Goal: Obtain resource: Download file/media

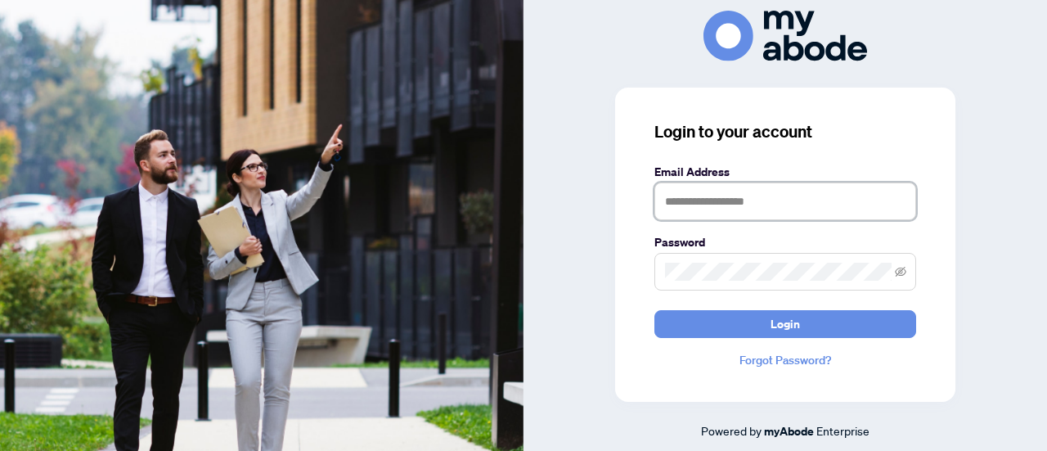
click at [805, 202] on input "text" at bounding box center [785, 201] width 262 height 38
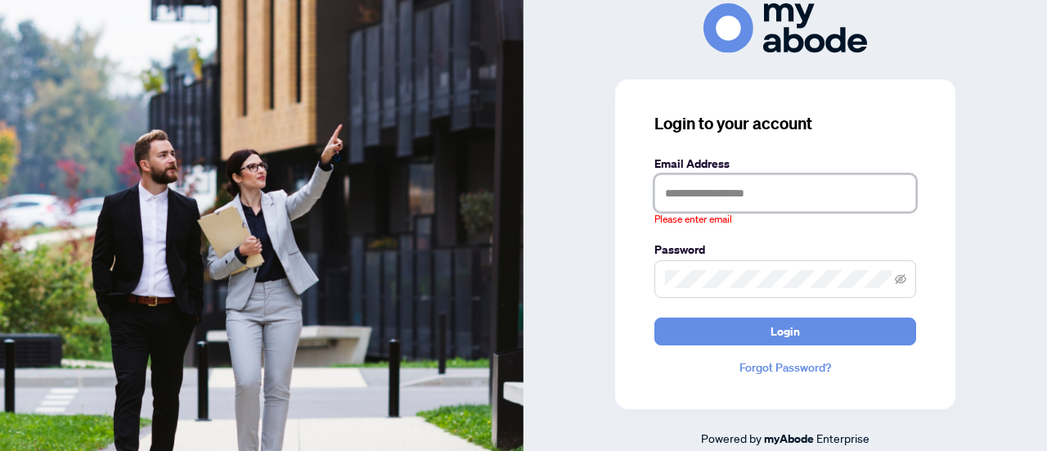
type input "**********"
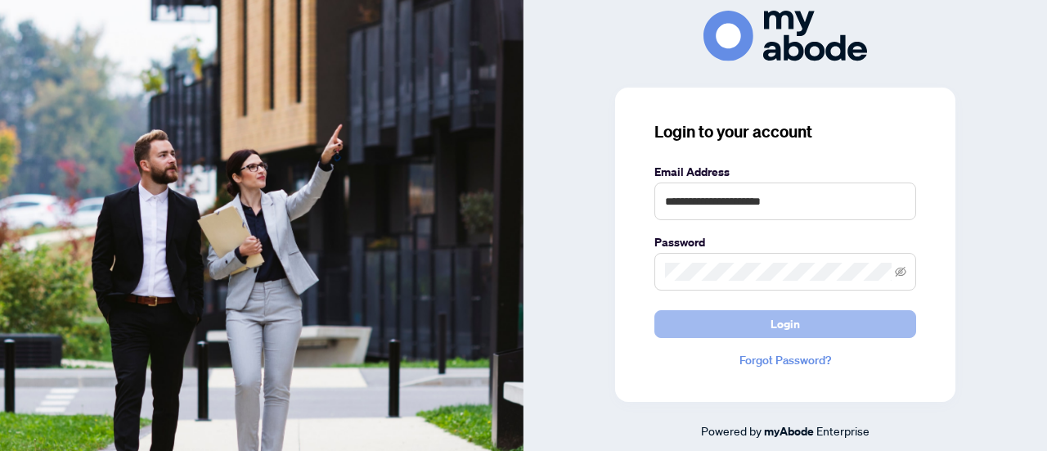
click at [805, 325] on button "Login" at bounding box center [785, 324] width 262 height 28
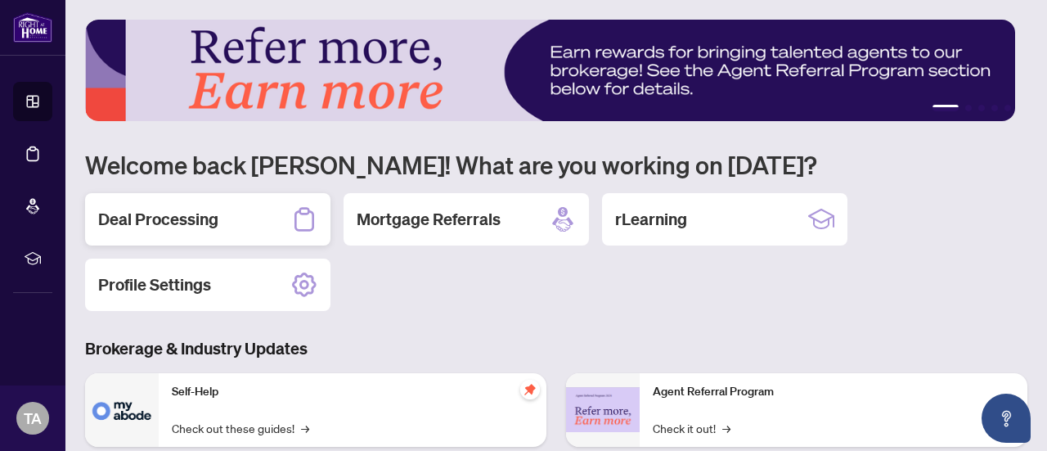
click at [219, 218] on div "Deal Processing" at bounding box center [207, 219] width 245 height 52
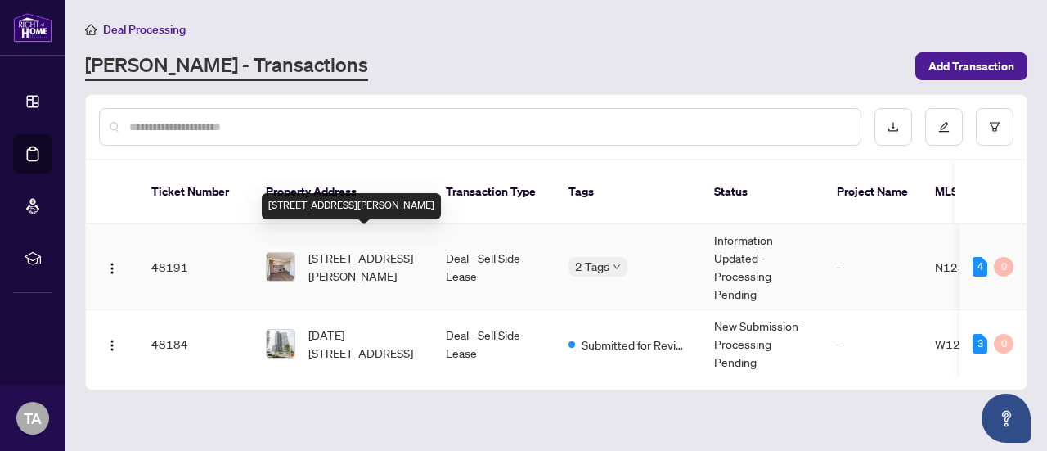
click at [396, 249] on span "1509-950 Portage Pkwy, Vaughan, Ontario L4K 0J7, Canada" at bounding box center [363, 267] width 111 height 36
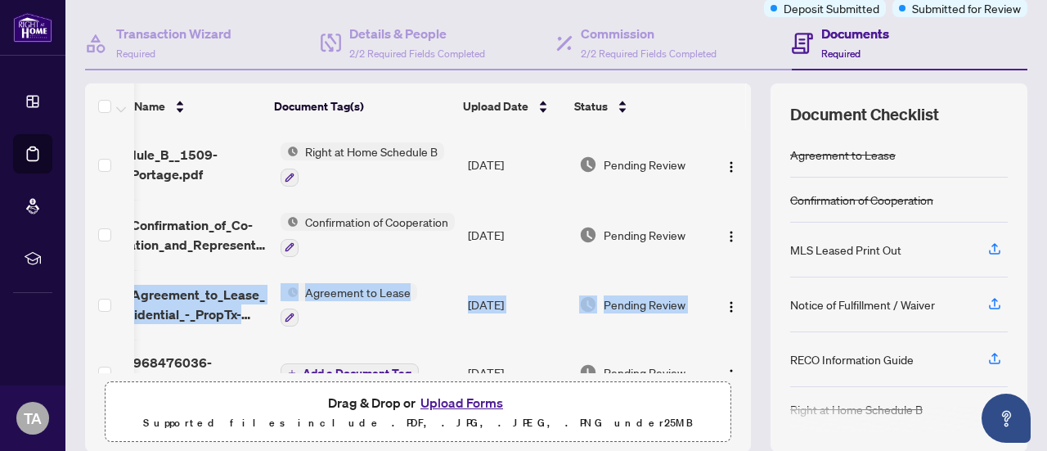
scroll to position [0, 59]
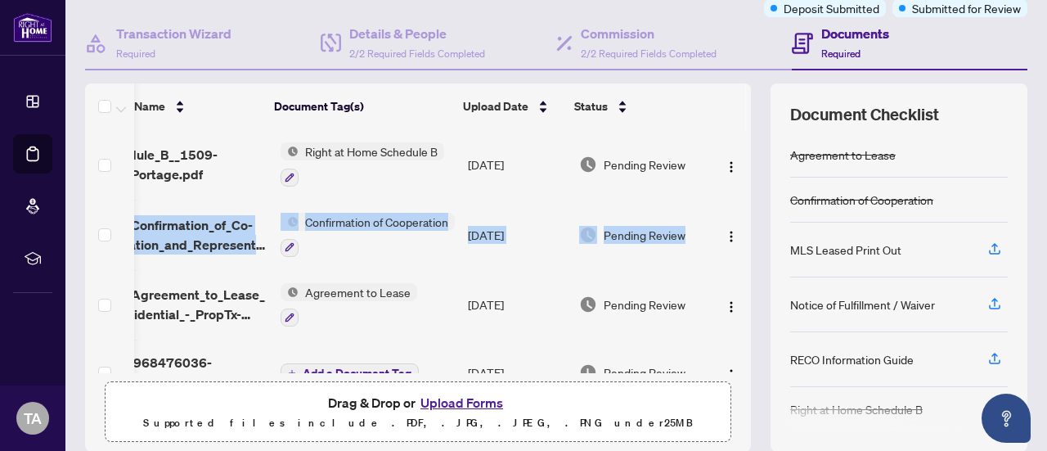
drag, startPoint x: 738, startPoint y: 214, endPoint x: 725, endPoint y: 176, distance: 39.8
click at [725, 172] on div "(4) File Name Document Tag(s) Upload Date Status schedule_B__1509-950_Portage.p…" at bounding box center [556, 267] width 942 height 368
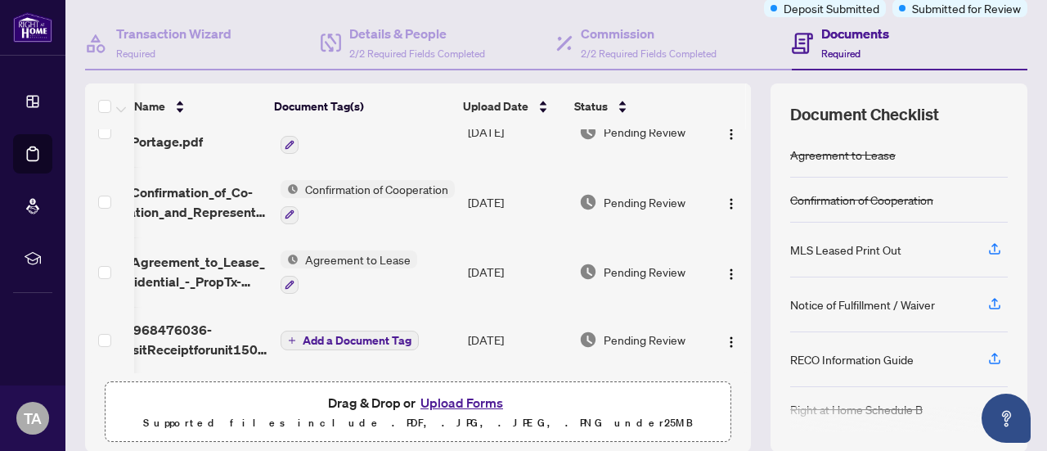
drag, startPoint x: 618, startPoint y: 365, endPoint x: 451, endPoint y: 371, distance: 167.8
click at [451, 371] on div "(4) File Name Document Tag(s) Upload Date Status schedule_B__1509-950_Portage.p…" at bounding box center [418, 267] width 666 height 368
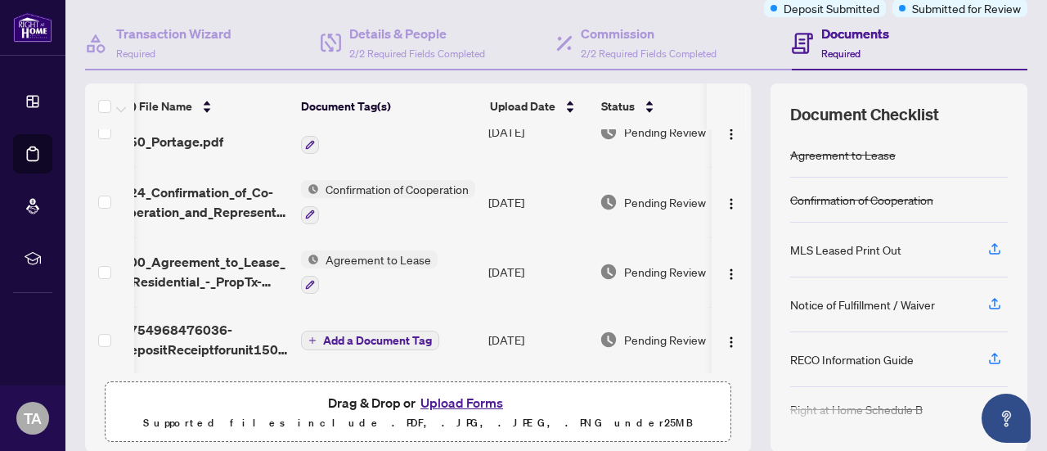
scroll to position [0, 0]
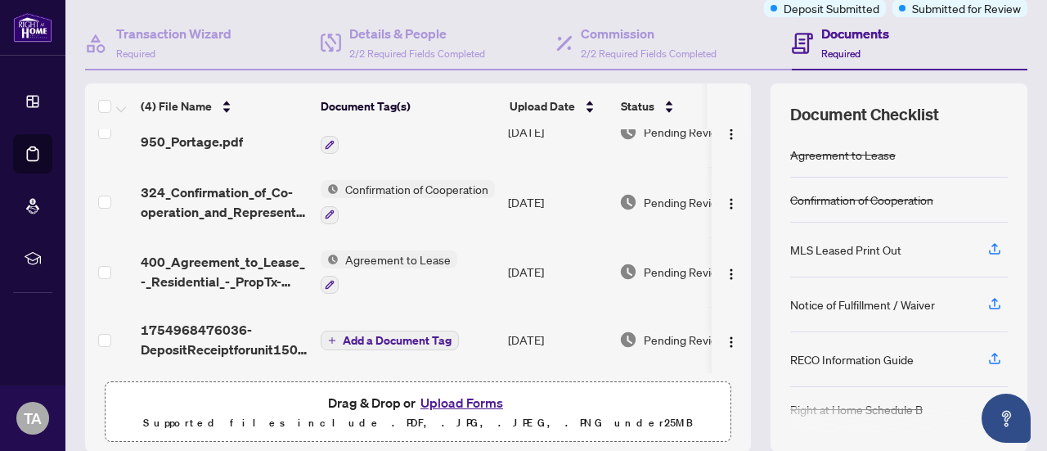
click at [394, 335] on span "Add a Document Tag" at bounding box center [397, 340] width 109 height 11
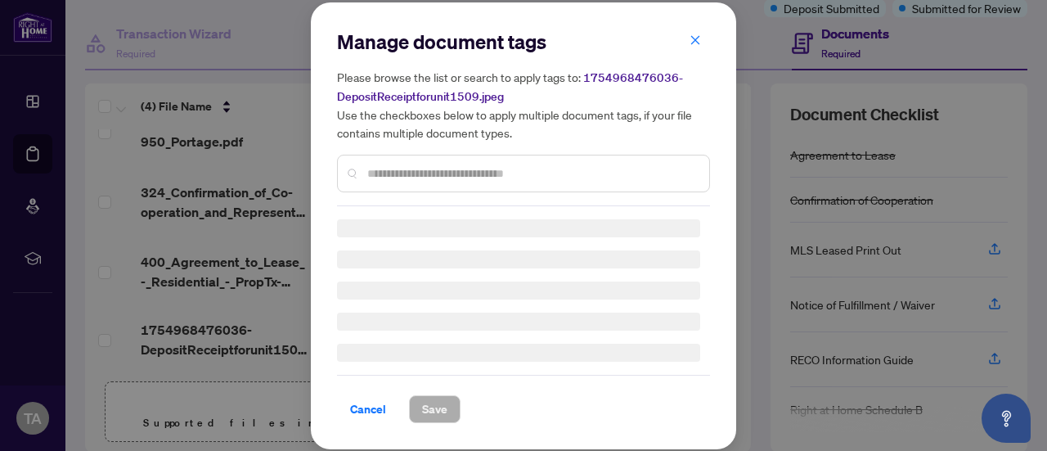
click at [448, 174] on input "text" at bounding box center [531, 173] width 329 height 18
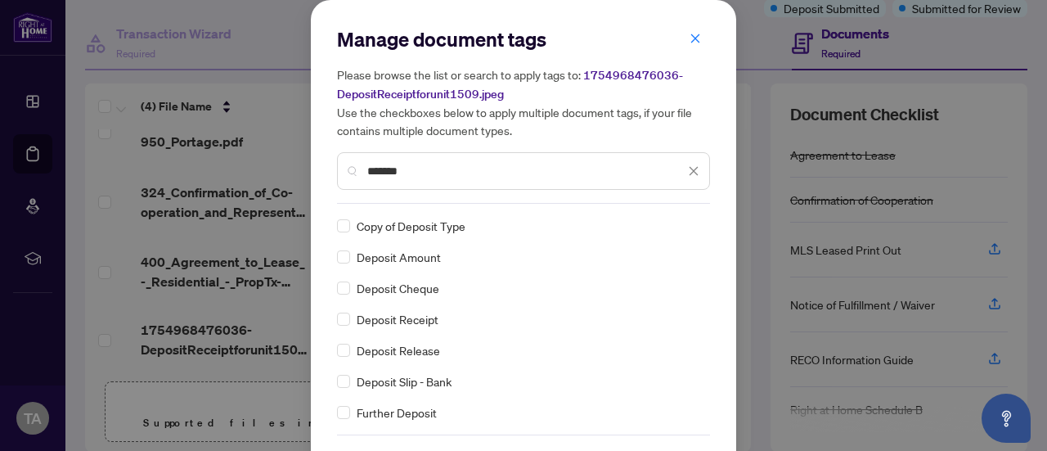
type input "*******"
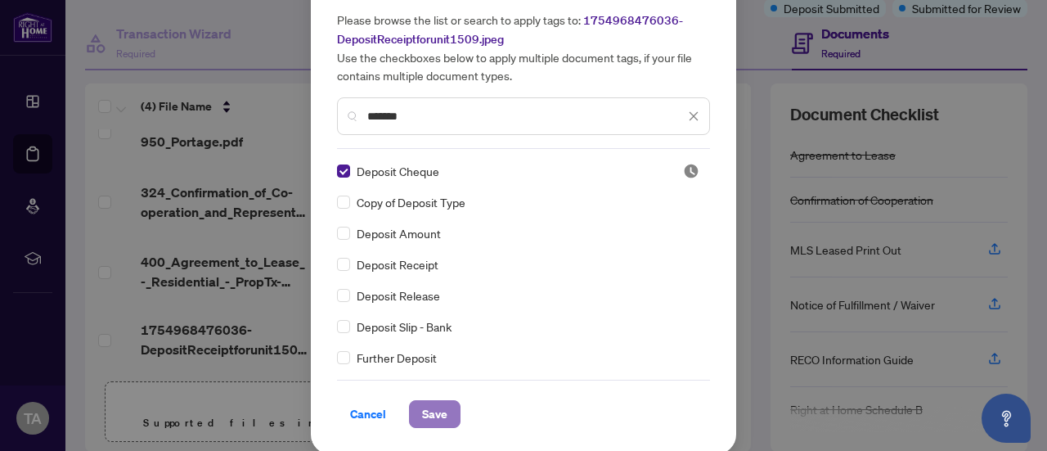
click at [429, 406] on span "Save" at bounding box center [434, 414] width 25 height 26
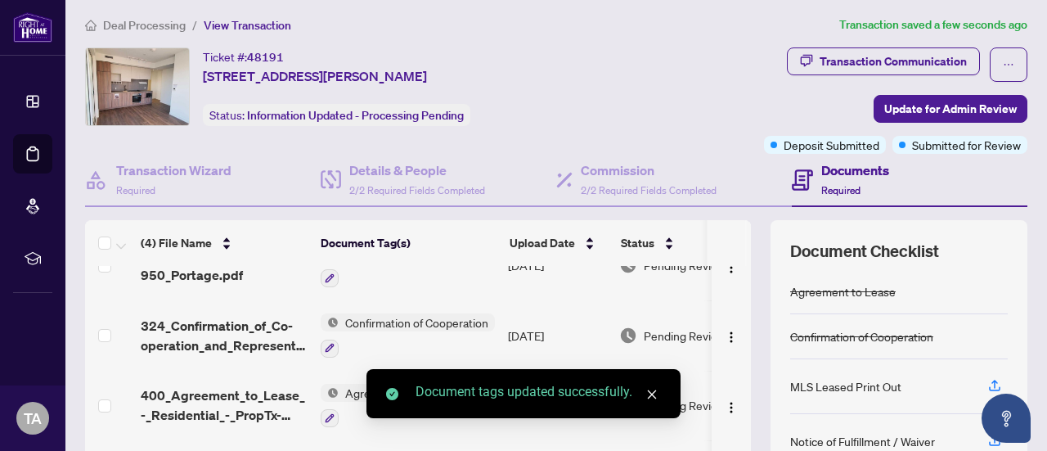
scroll to position [0, 0]
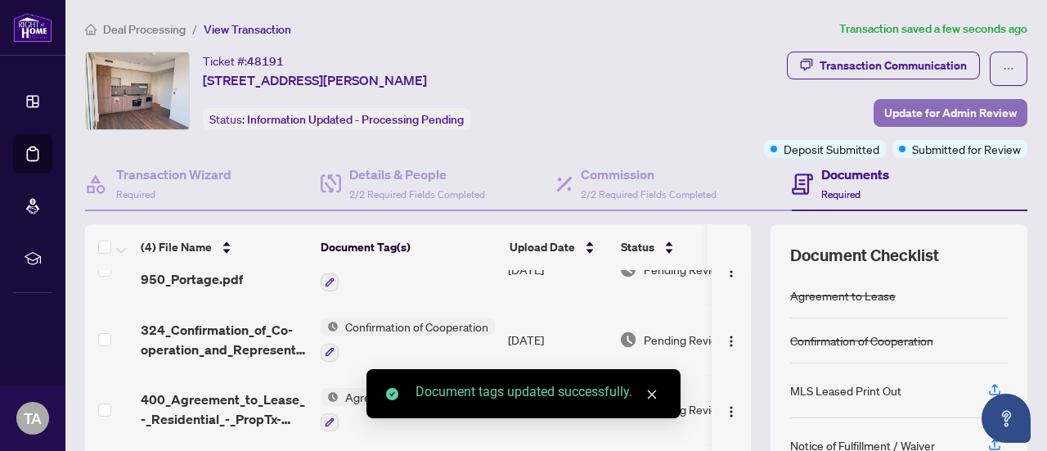
click at [967, 106] on span "Update for Admin Review" at bounding box center [950, 113] width 133 height 26
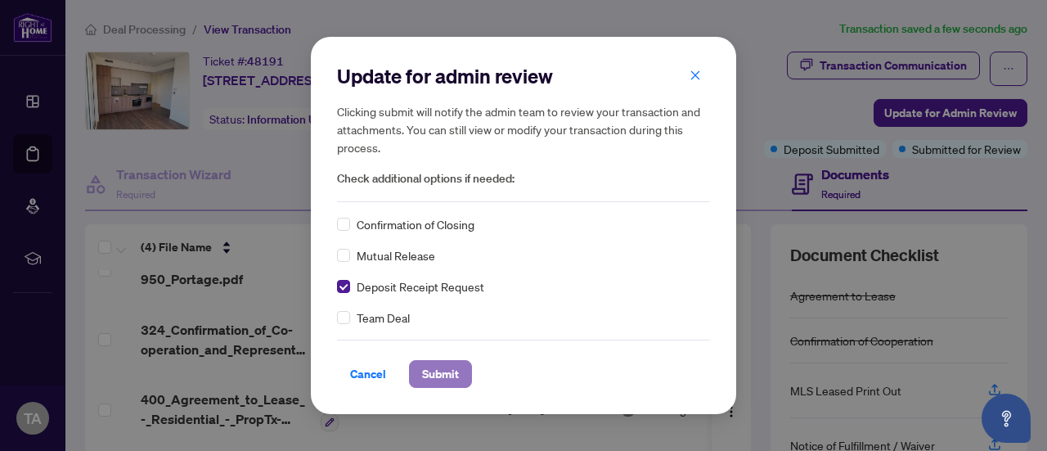
click at [429, 379] on span "Submit" at bounding box center [440, 374] width 37 height 26
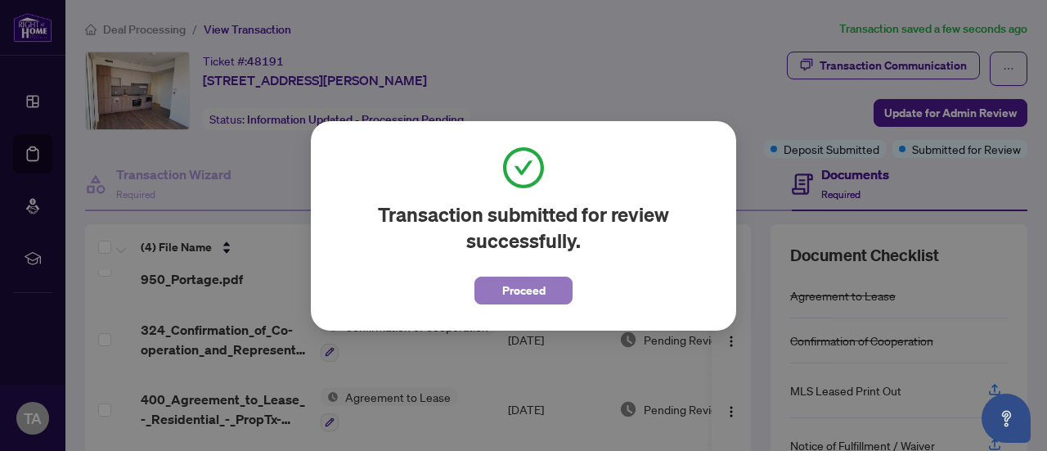
click at [519, 277] on button "Proceed" at bounding box center [524, 291] width 98 height 28
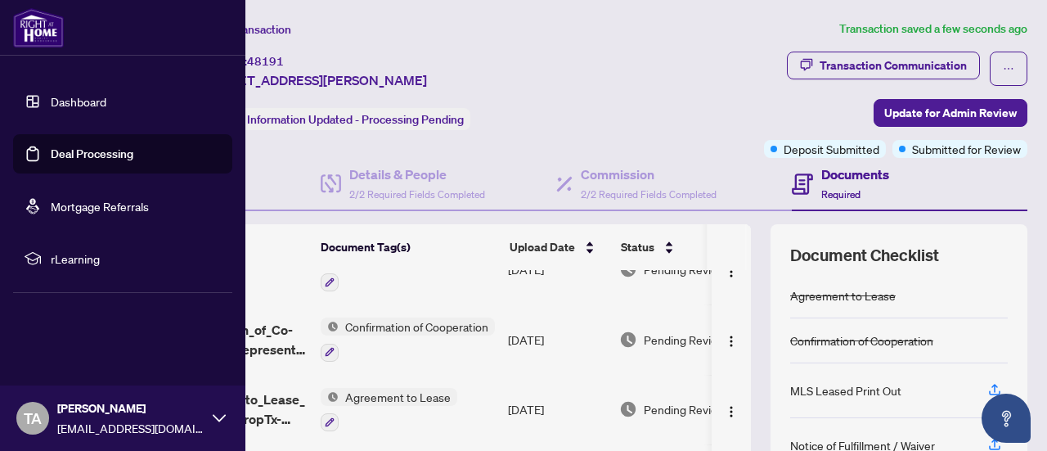
click at [38, 32] on img at bounding box center [38, 27] width 51 height 39
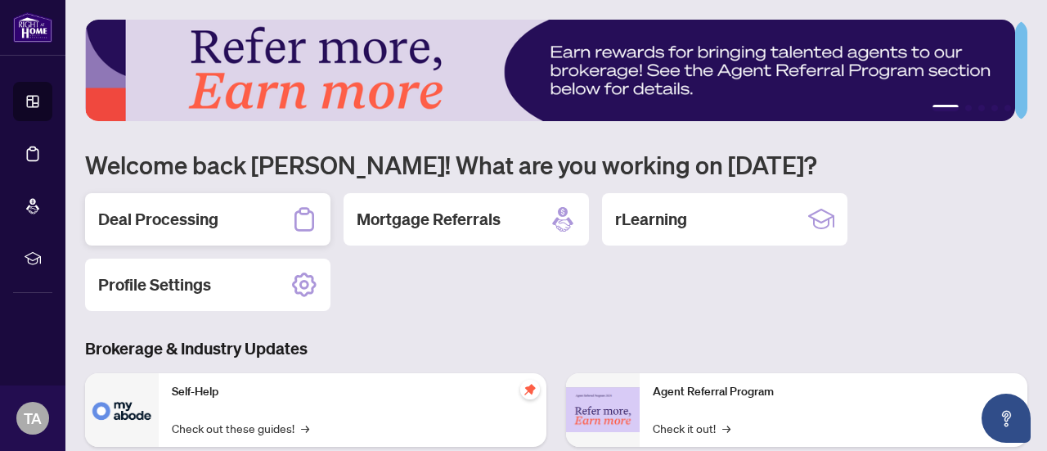
click at [242, 223] on div "Deal Processing" at bounding box center [207, 219] width 245 height 52
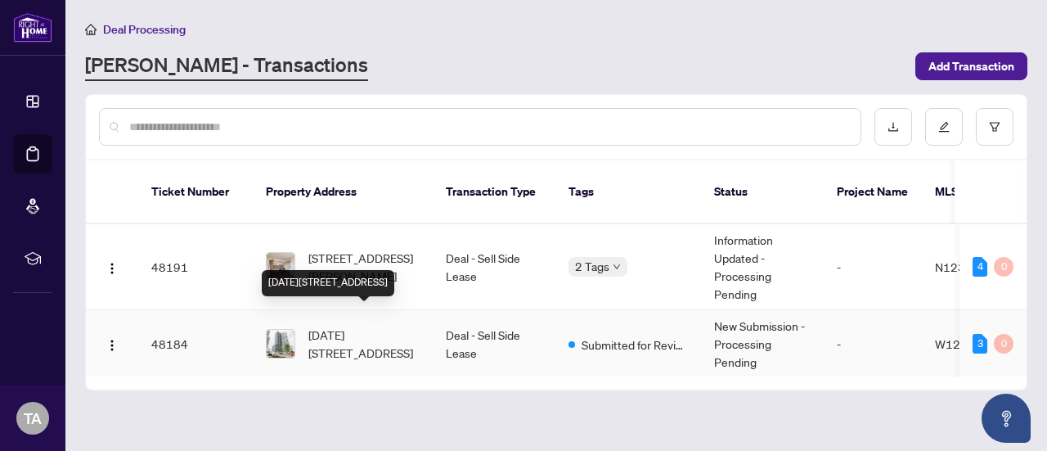
click at [385, 326] on span "1709-2495 Eglinton Ave, Mississauga, Ontario L5M 2V8, Canada" at bounding box center [363, 344] width 111 height 36
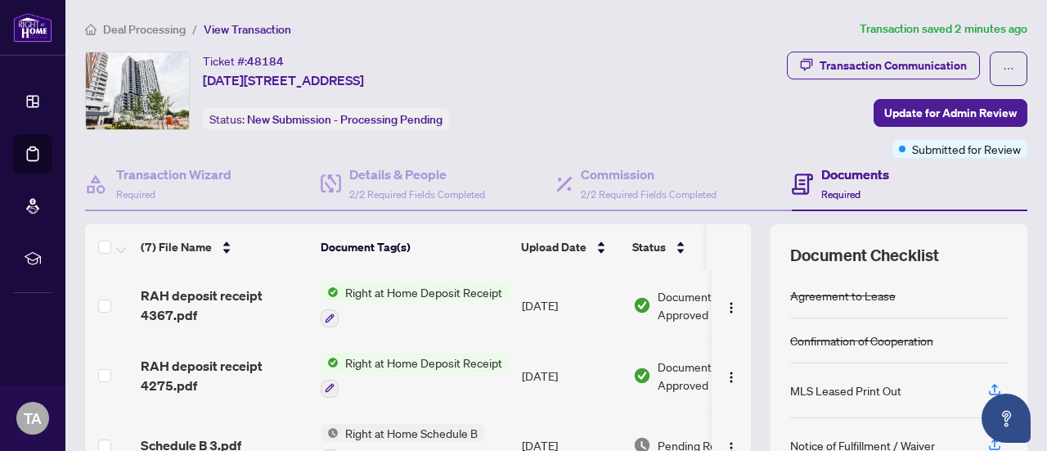
click at [414, 363] on span "Right at Home Deposit Receipt" at bounding box center [424, 362] width 170 height 18
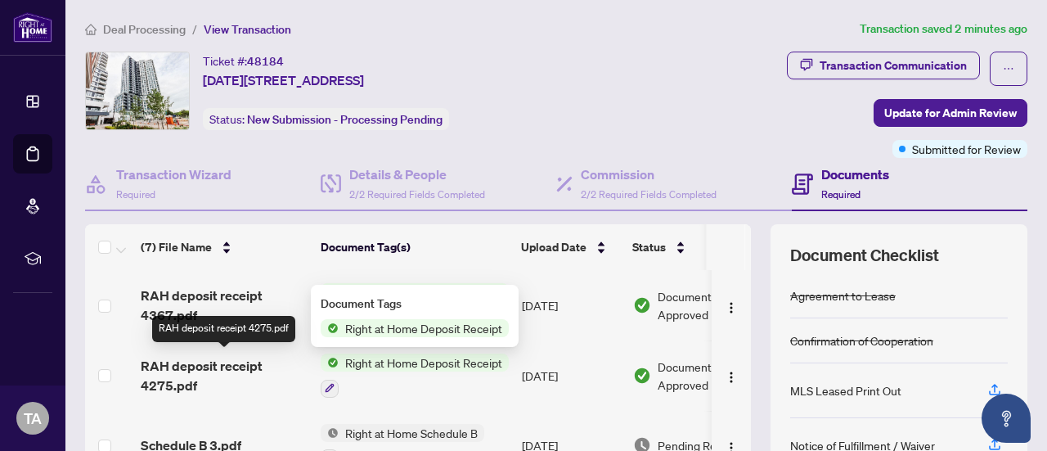
click at [203, 369] on span "RAH deposit receipt 4275.pdf" at bounding box center [224, 375] width 167 height 39
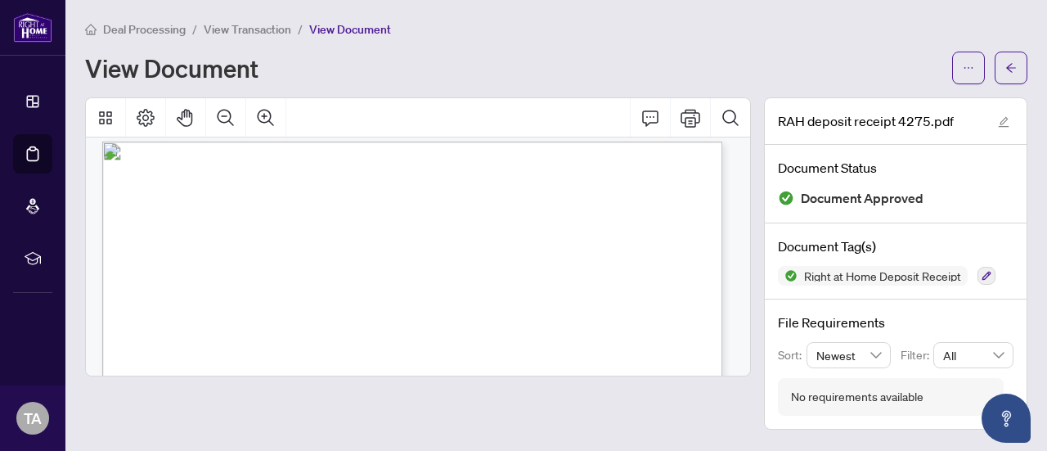
scroll to position [10, 0]
click at [975, 58] on button "button" at bounding box center [968, 68] width 33 height 33
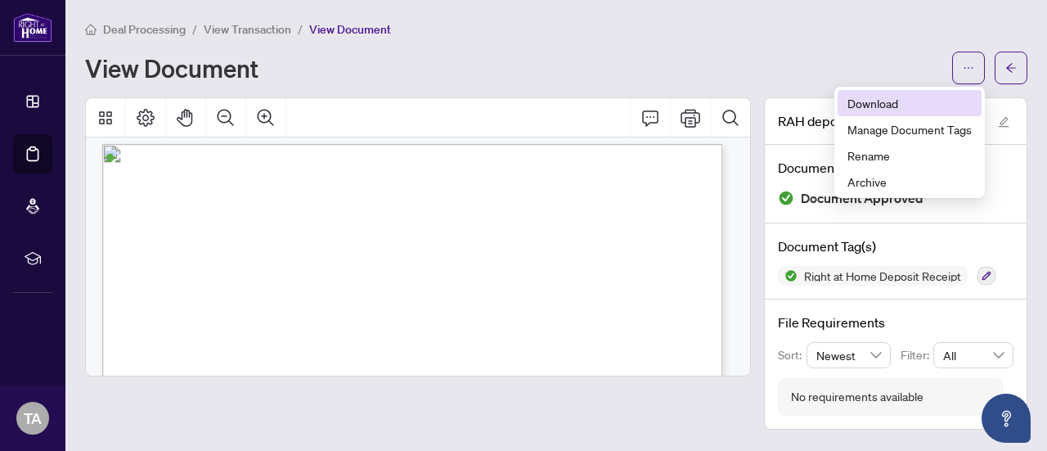
click at [881, 101] on span "Download" at bounding box center [910, 103] width 124 height 18
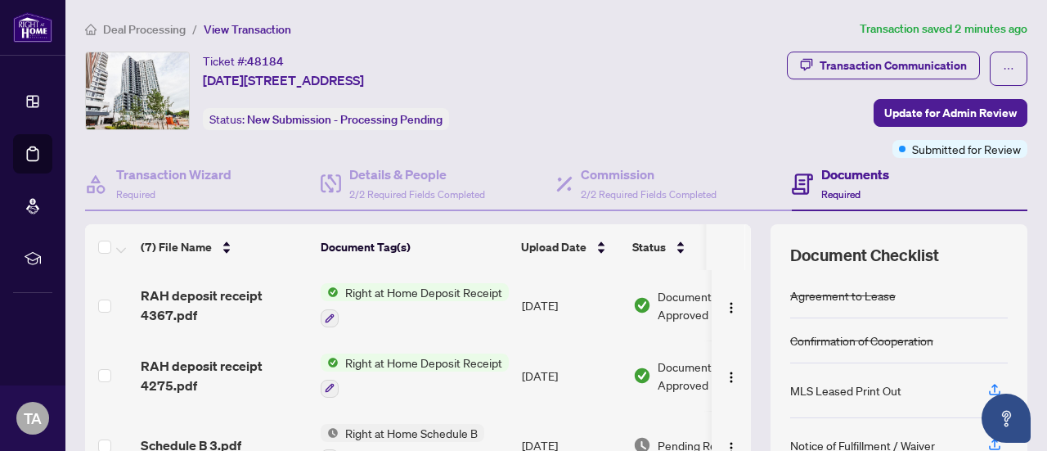
click at [385, 286] on span "Right at Home Deposit Receipt" at bounding box center [424, 292] width 170 height 18
click at [212, 294] on span "RAH deposit receipt 4367.pdf" at bounding box center [224, 305] width 167 height 39
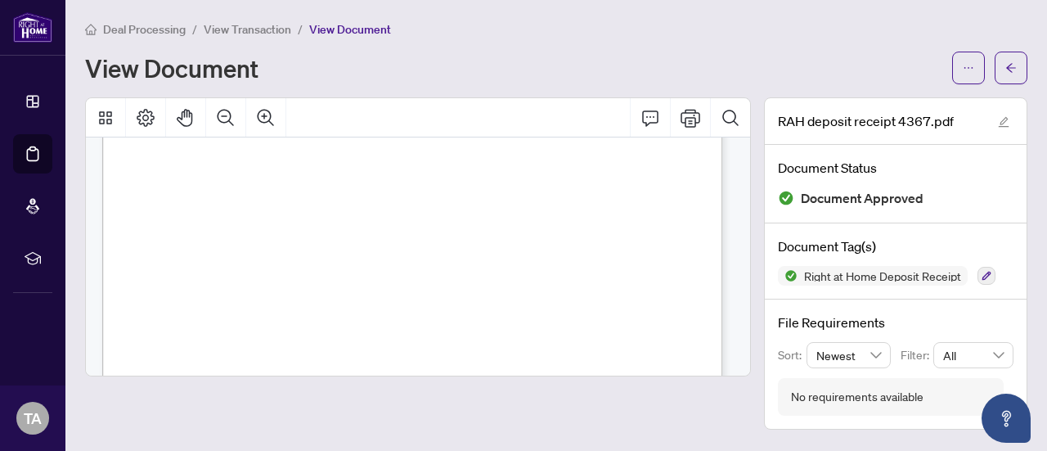
scroll to position [151, 0]
click at [971, 67] on icon "ellipsis" at bounding box center [968, 67] width 11 height 11
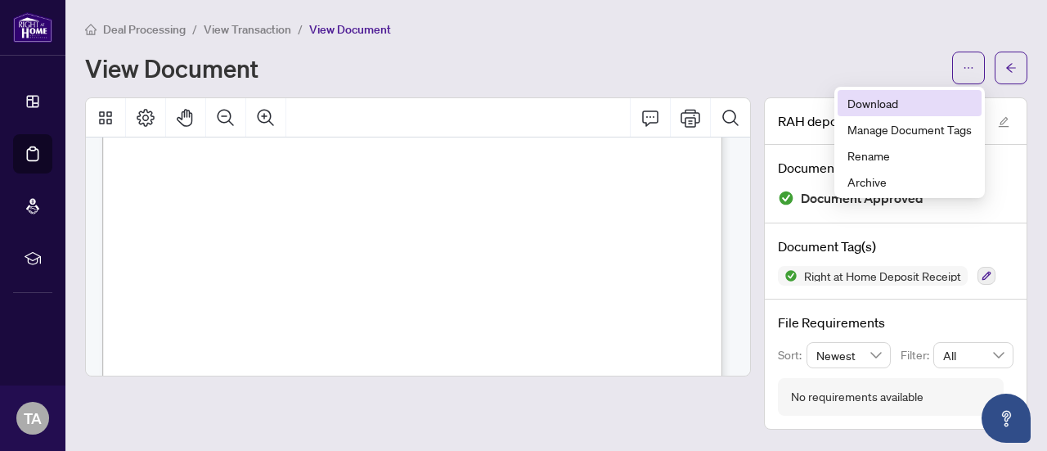
click at [890, 103] on span "Download" at bounding box center [910, 103] width 124 height 18
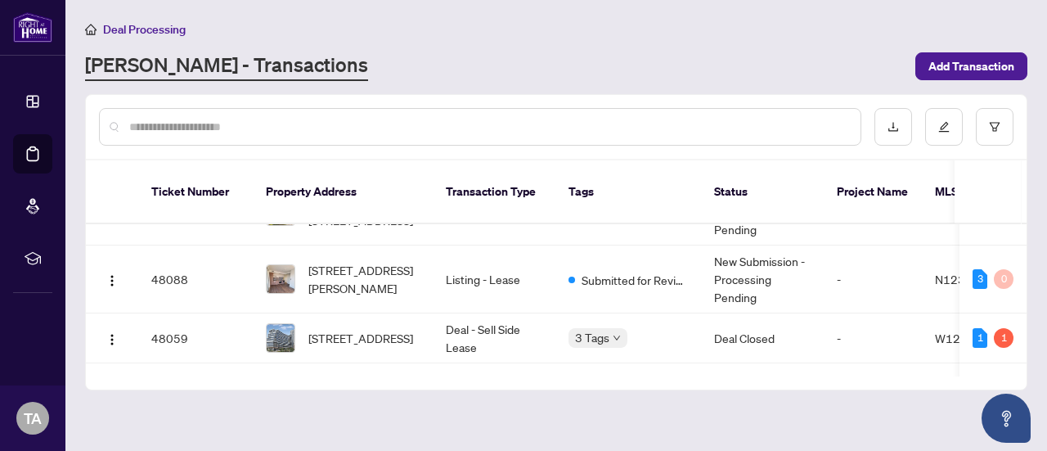
scroll to position [209, 0]
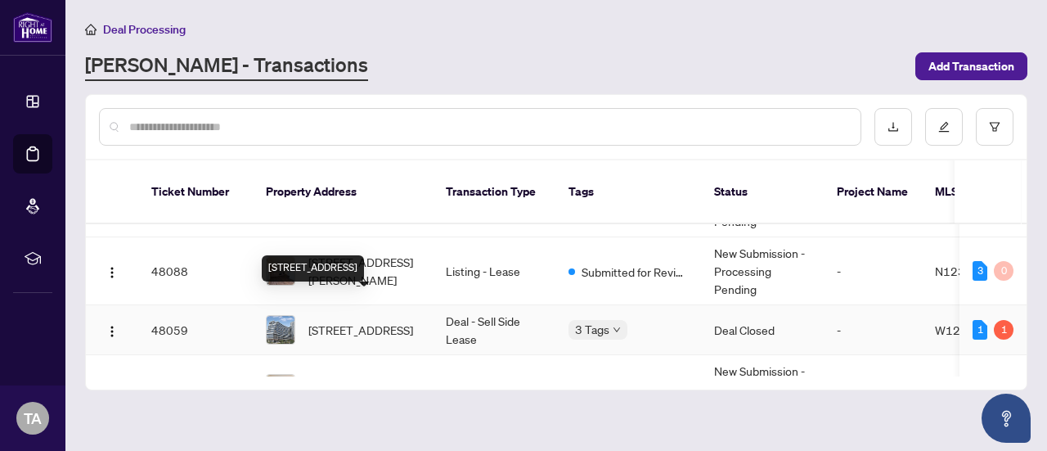
click at [401, 321] on span "723-2485 Eglinton Ave, Mississauga, Ontario L5M 2T1, Canada" at bounding box center [360, 330] width 105 height 18
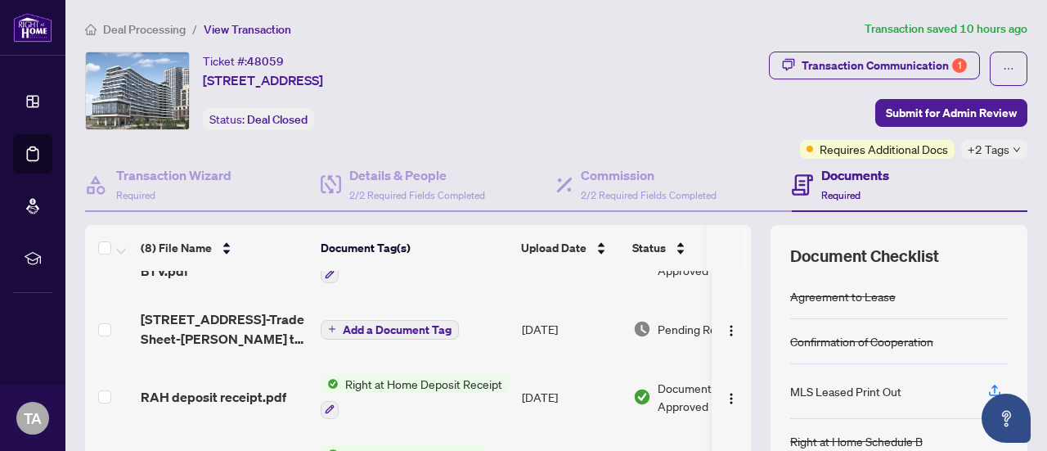
scroll to position [61, 0]
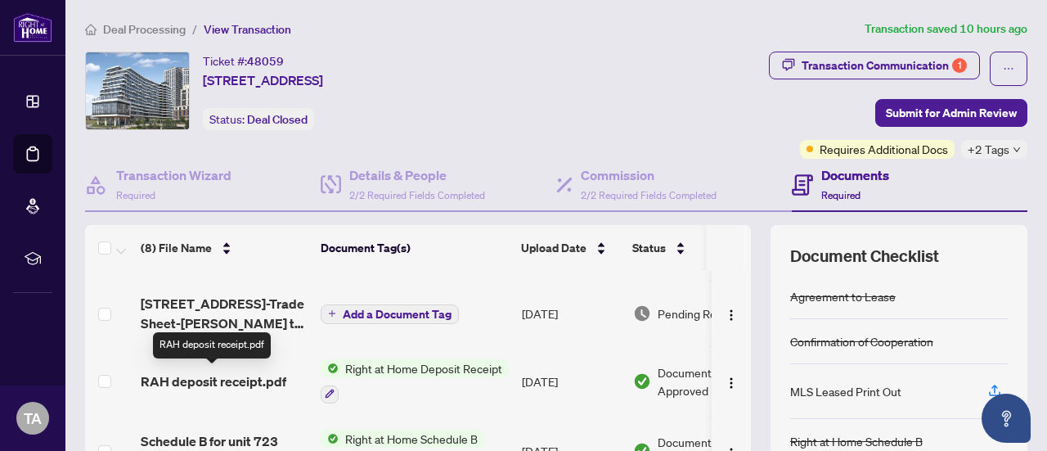
click at [238, 375] on span "RAH deposit receipt.pdf" at bounding box center [214, 381] width 146 height 20
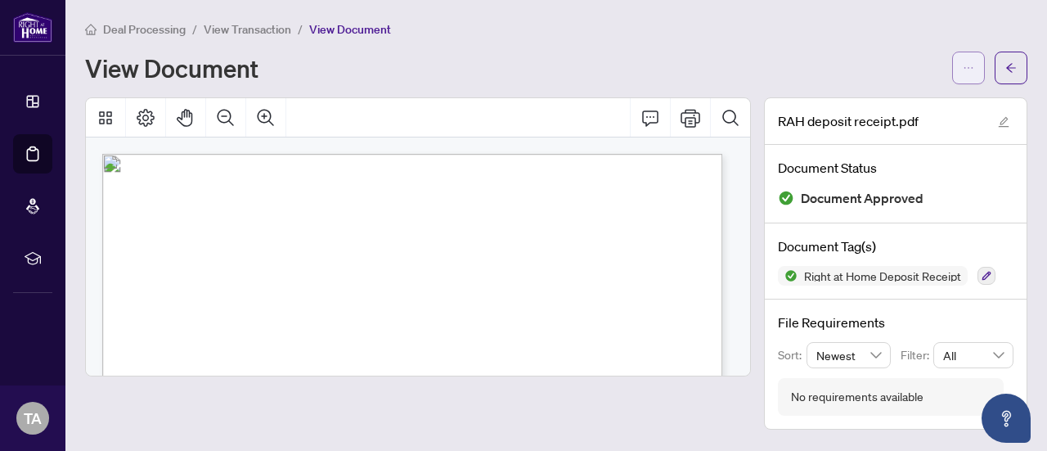
click at [969, 70] on icon "ellipsis" at bounding box center [968, 67] width 11 height 11
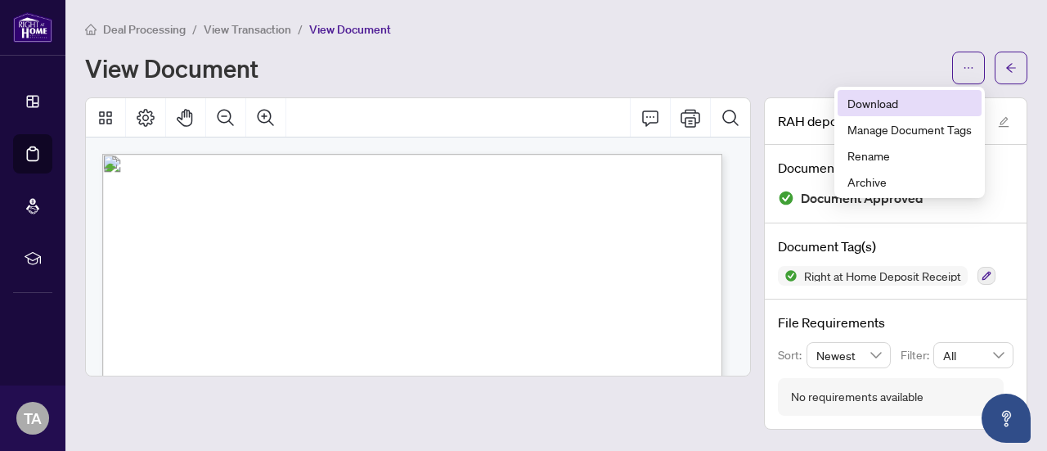
click at [890, 112] on li "Download" at bounding box center [910, 103] width 144 height 26
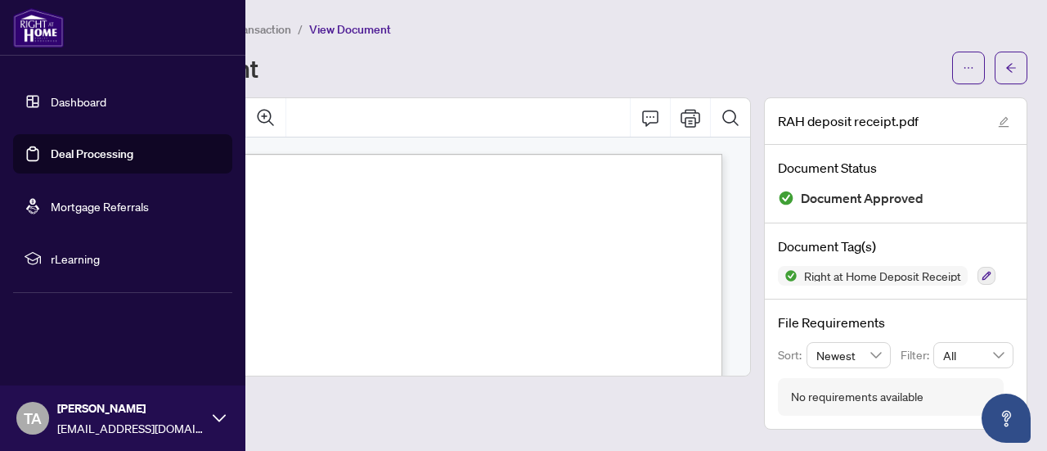
click at [26, 33] on img at bounding box center [38, 27] width 51 height 39
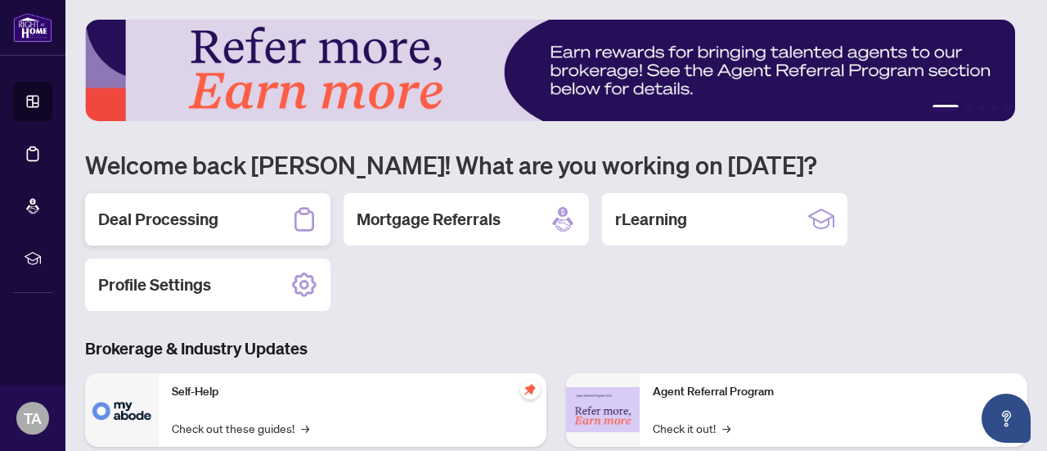
click at [205, 214] on h2 "Deal Processing" at bounding box center [158, 219] width 120 height 23
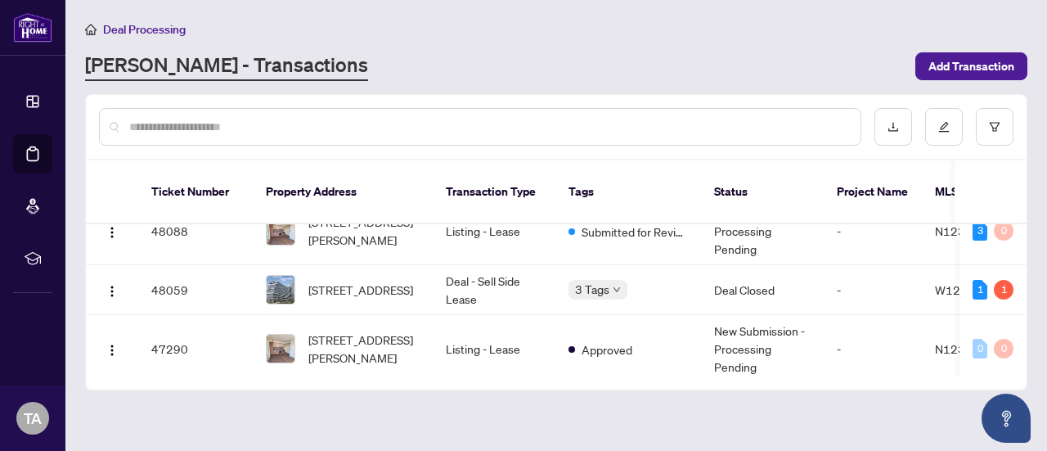
scroll to position [232, 0]
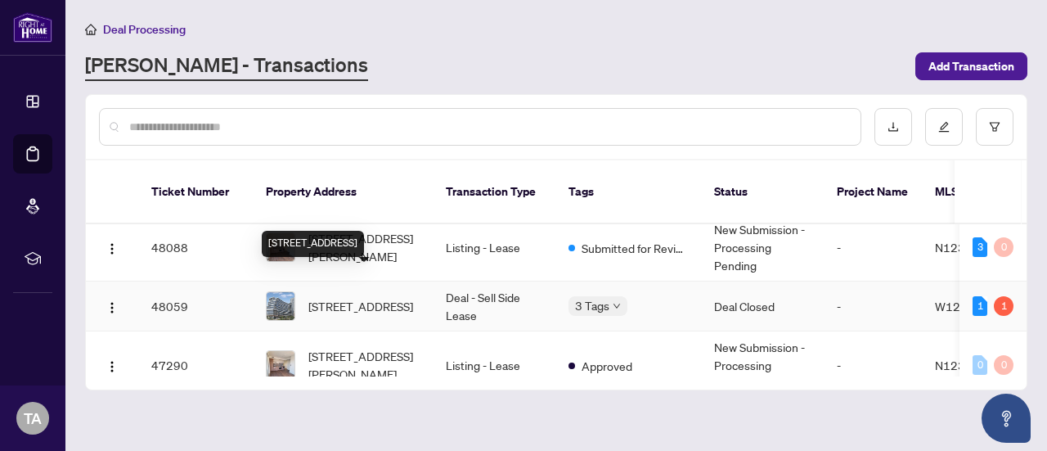
click at [398, 297] on span "723-2485 Eglinton Ave, Mississauga, Ontario L5M 2T1, Canada" at bounding box center [360, 306] width 105 height 18
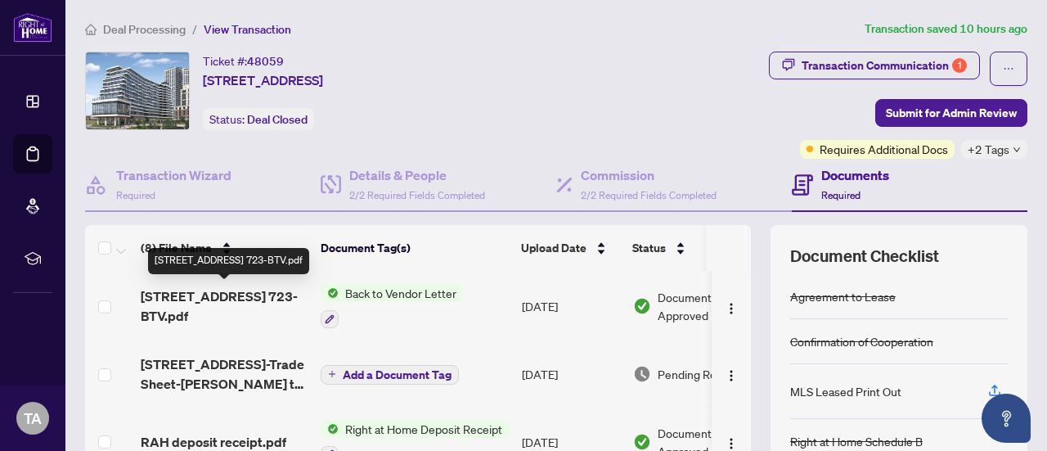
click at [245, 287] on span "2485 Eglinton Ave 723-BTV.pdf" at bounding box center [224, 305] width 167 height 39
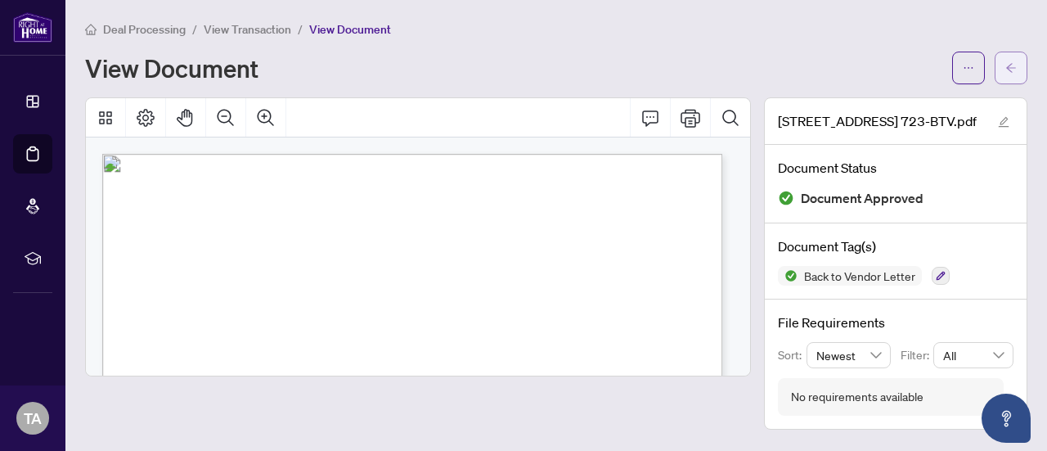
click at [1005, 68] on icon "arrow-left" at bounding box center [1010, 67] width 11 height 11
